Goal: Check status: Check status

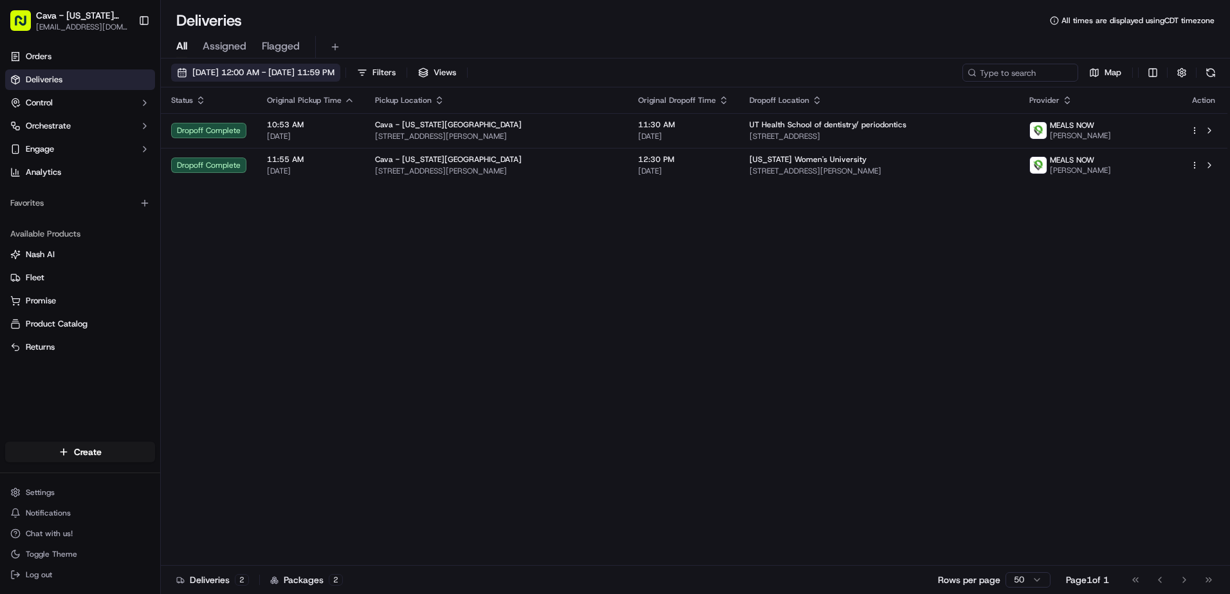
click at [334, 70] on span "[DATE] 12:00 AM - [DATE] 11:59 PM" at bounding box center [263, 73] width 142 height 12
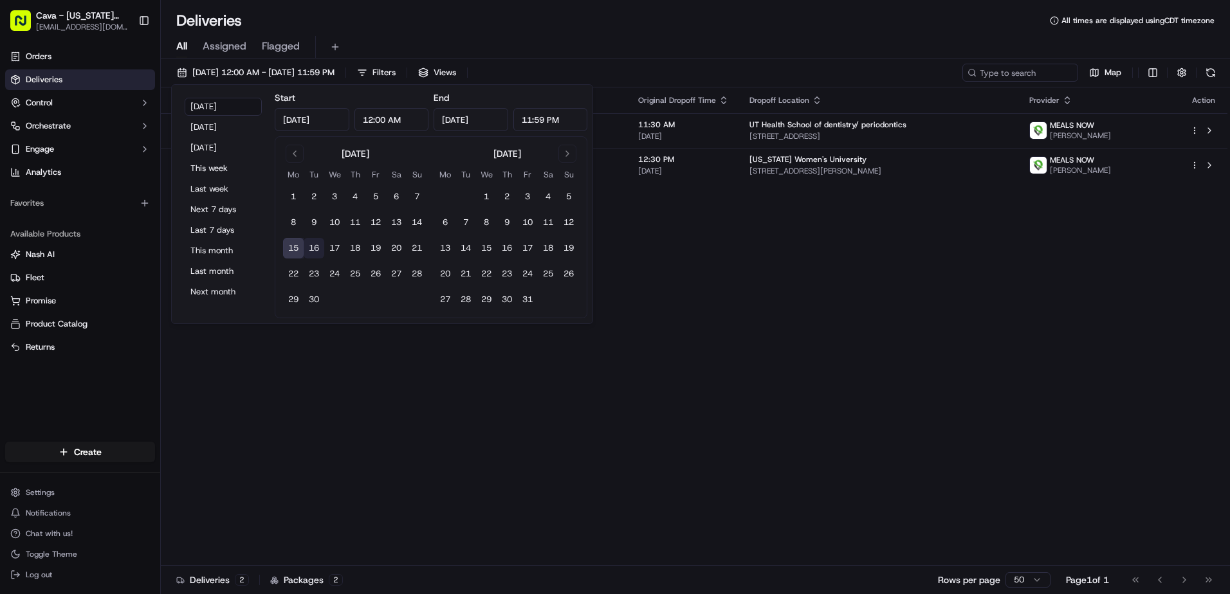
click at [313, 244] on button "16" at bounding box center [314, 248] width 21 height 21
type input "[DATE]"
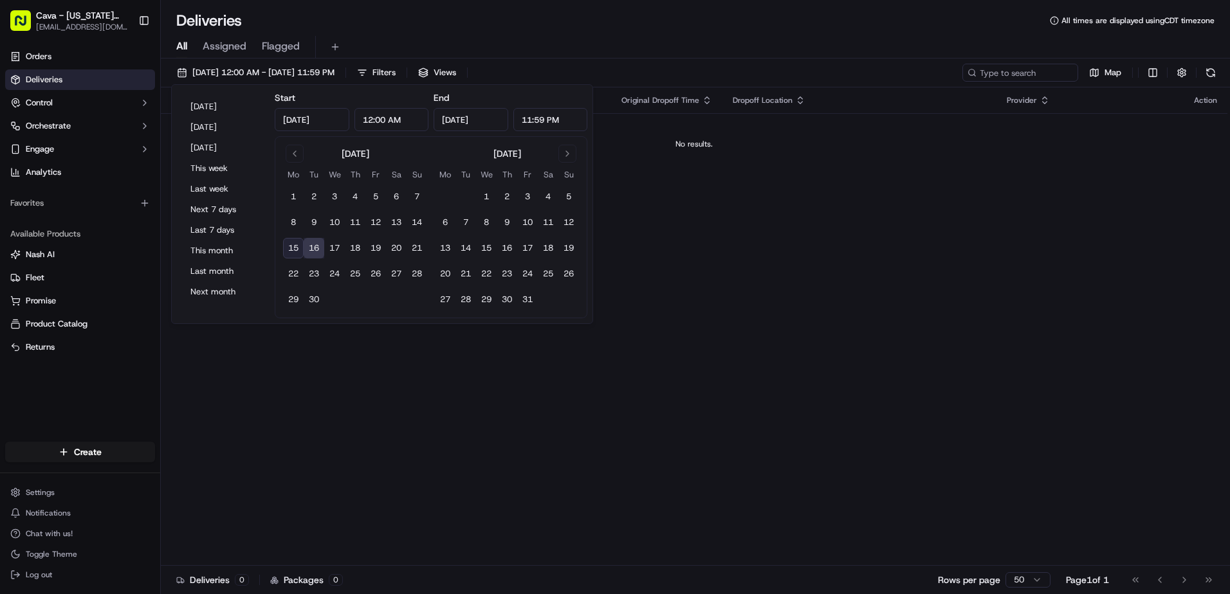
click at [293, 248] on button "15" at bounding box center [293, 248] width 21 height 21
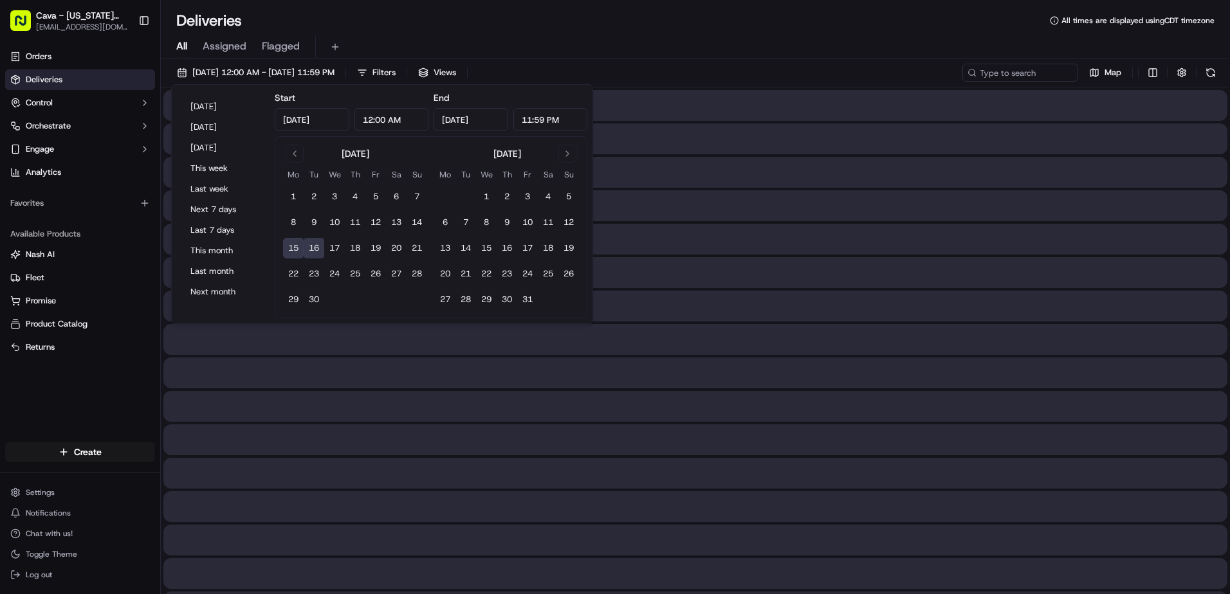
type input "[DATE]"
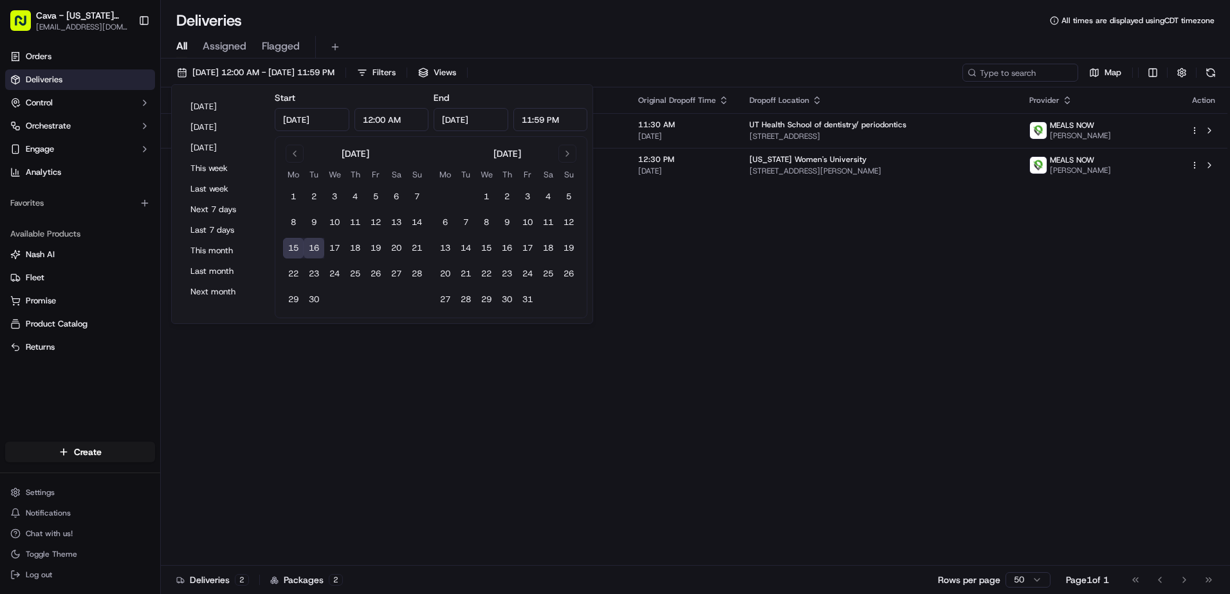
click at [295, 250] on button "15" at bounding box center [293, 248] width 21 height 21
type input "[DATE]"
click at [290, 242] on button "15" at bounding box center [293, 248] width 21 height 21
click at [308, 245] on button "16" at bounding box center [314, 248] width 21 height 21
type input "[DATE]"
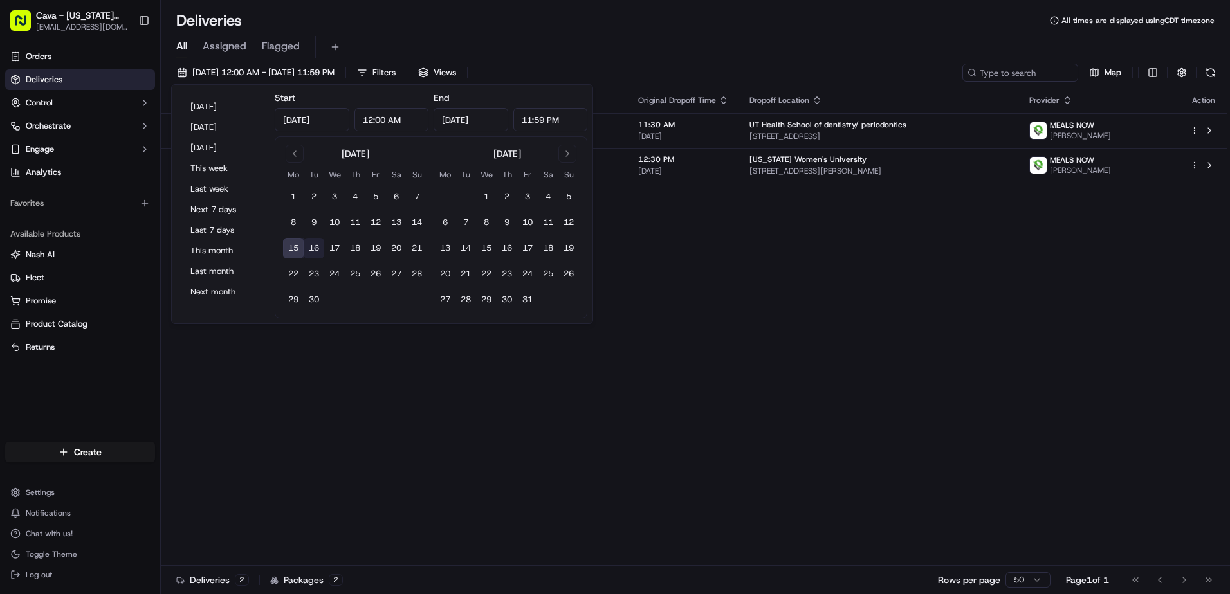
type input "[DATE]"
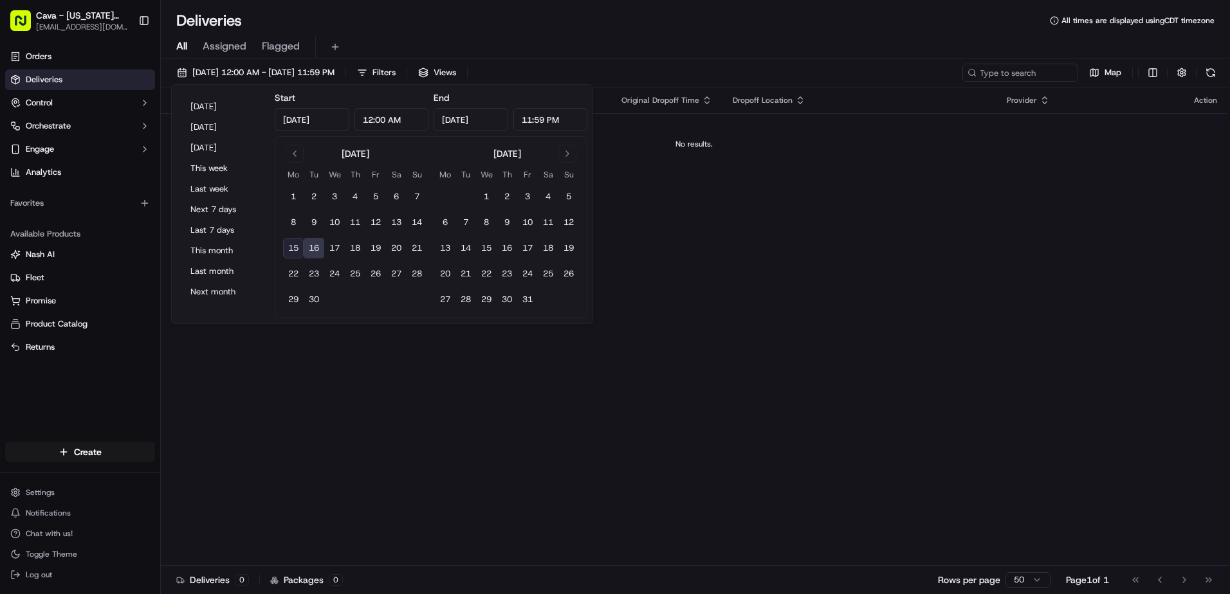
click at [569, 44] on div "All Assigned Flagged" at bounding box center [695, 47] width 1069 height 23
